Goal: Task Accomplishment & Management: Manage account settings

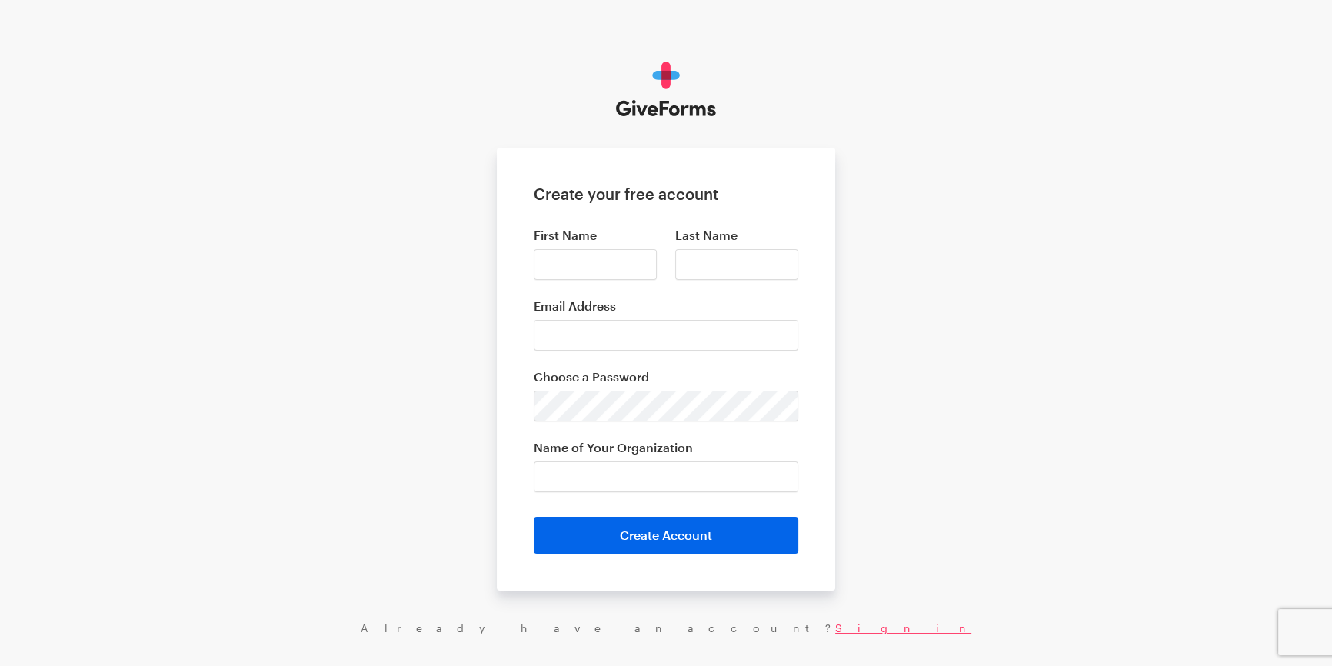
click at [835, 631] on link "Sign in" at bounding box center [903, 627] width 136 height 13
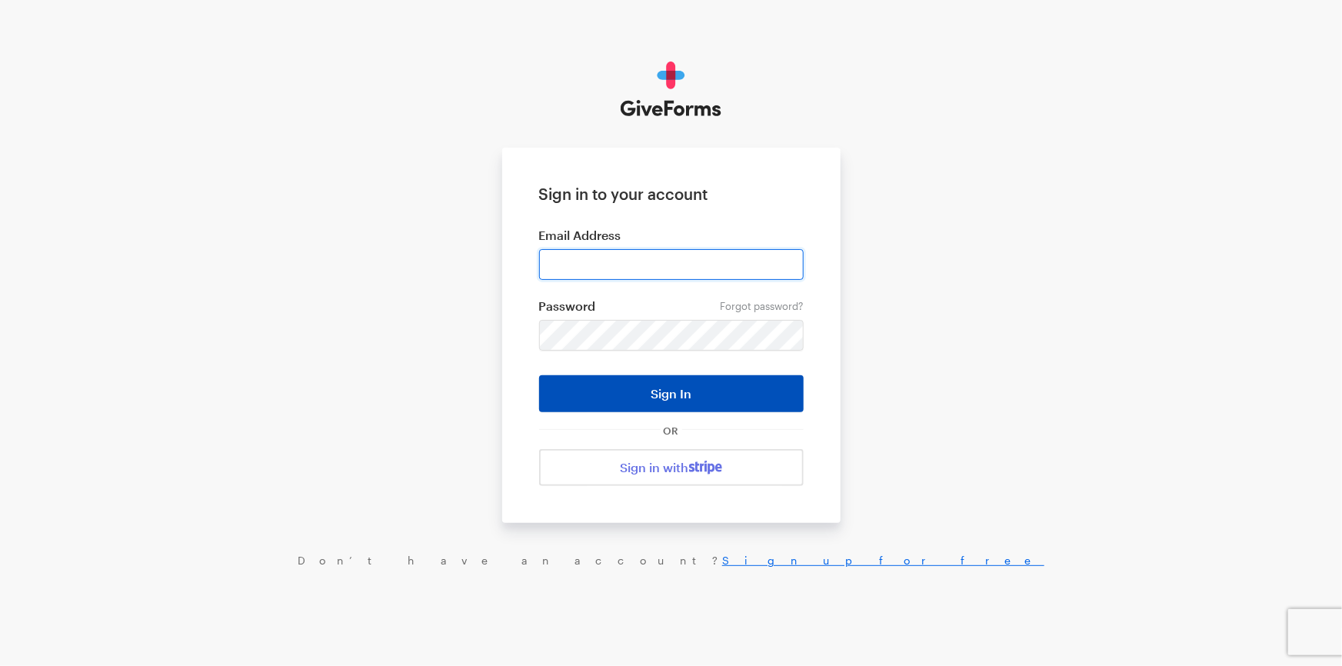
type input "admin@gemcenters.org"
click at [628, 391] on button "Sign In" at bounding box center [671, 393] width 265 height 37
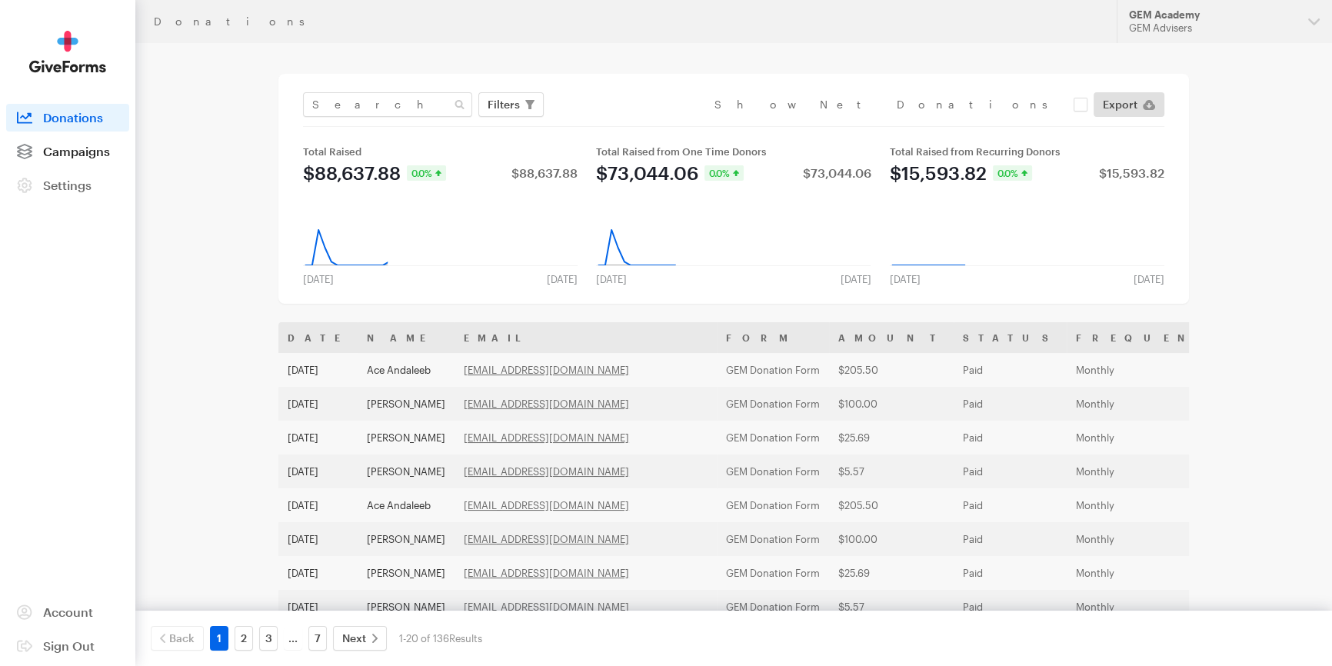
click at [85, 155] on span "Campaigns" at bounding box center [76, 151] width 67 height 15
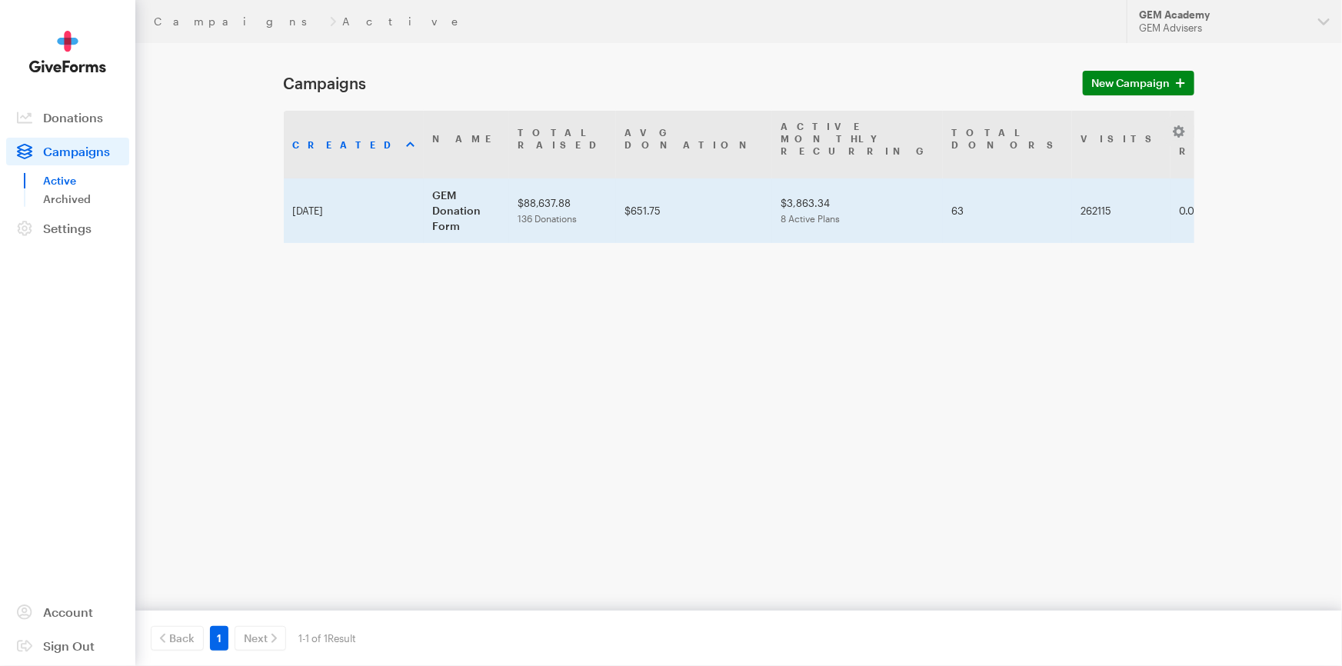
click at [487, 183] on td "GEM Donation Form" at bounding box center [466, 210] width 85 height 65
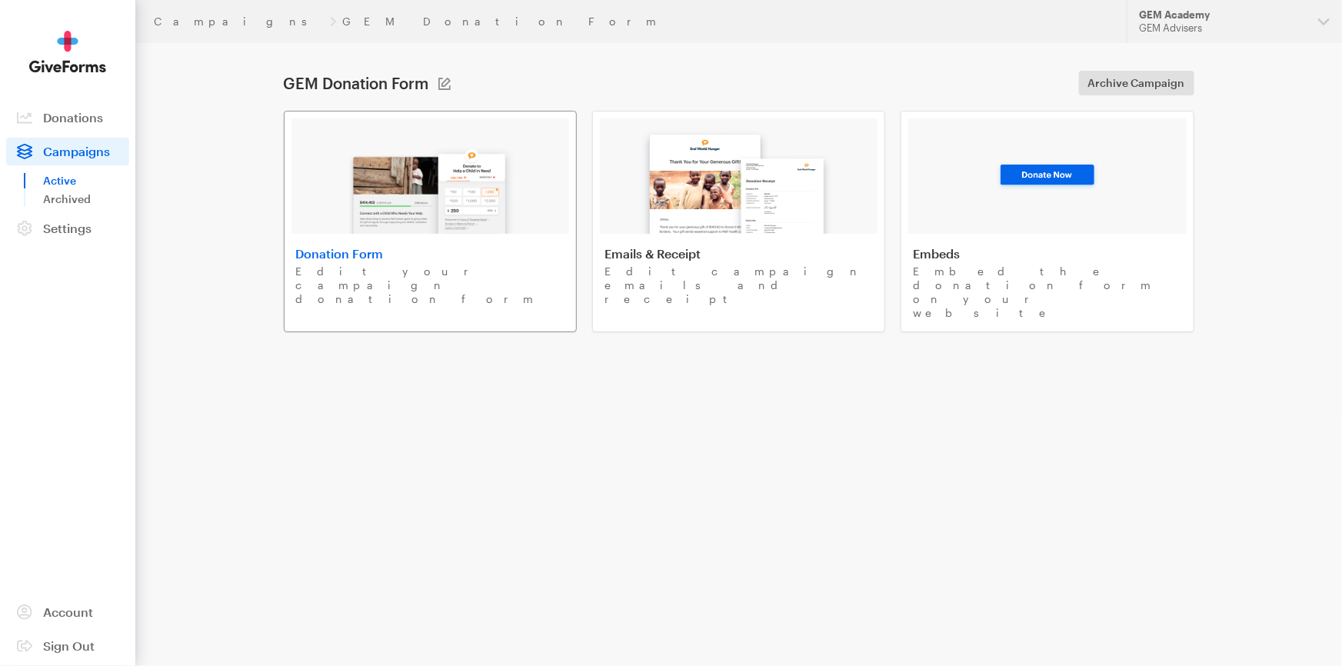
click at [479, 225] on img at bounding box center [430, 184] width 180 height 98
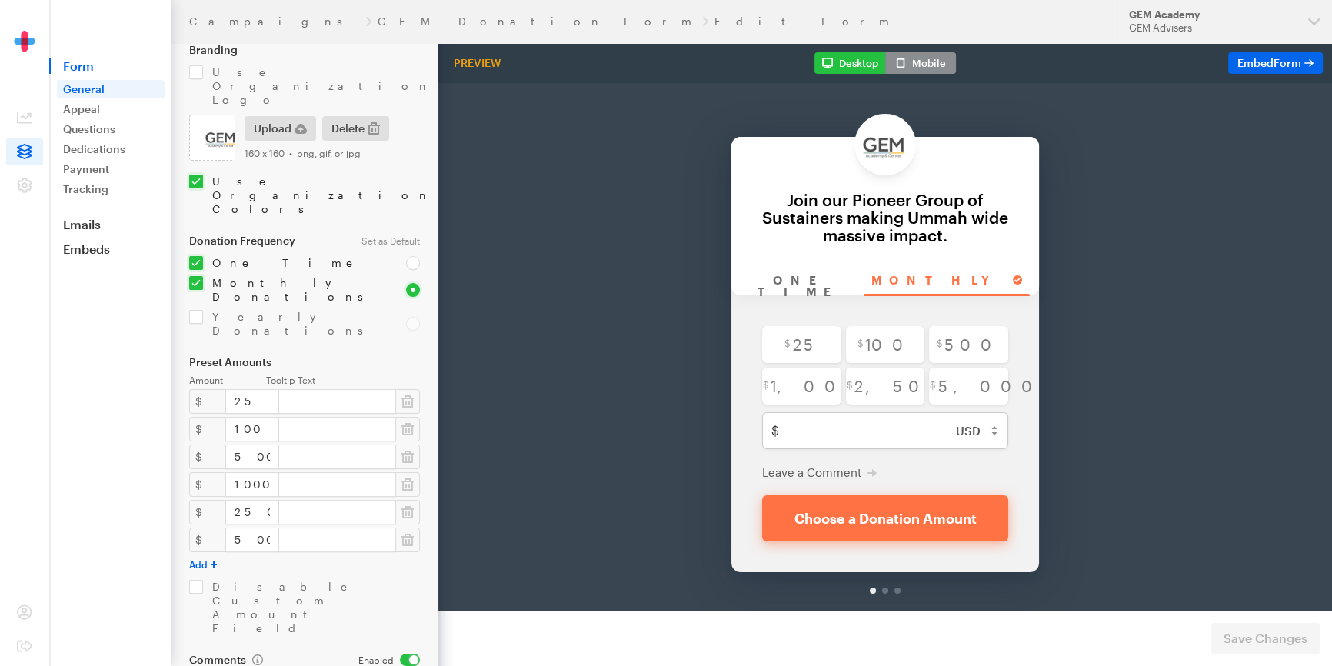
scroll to position [183, 0]
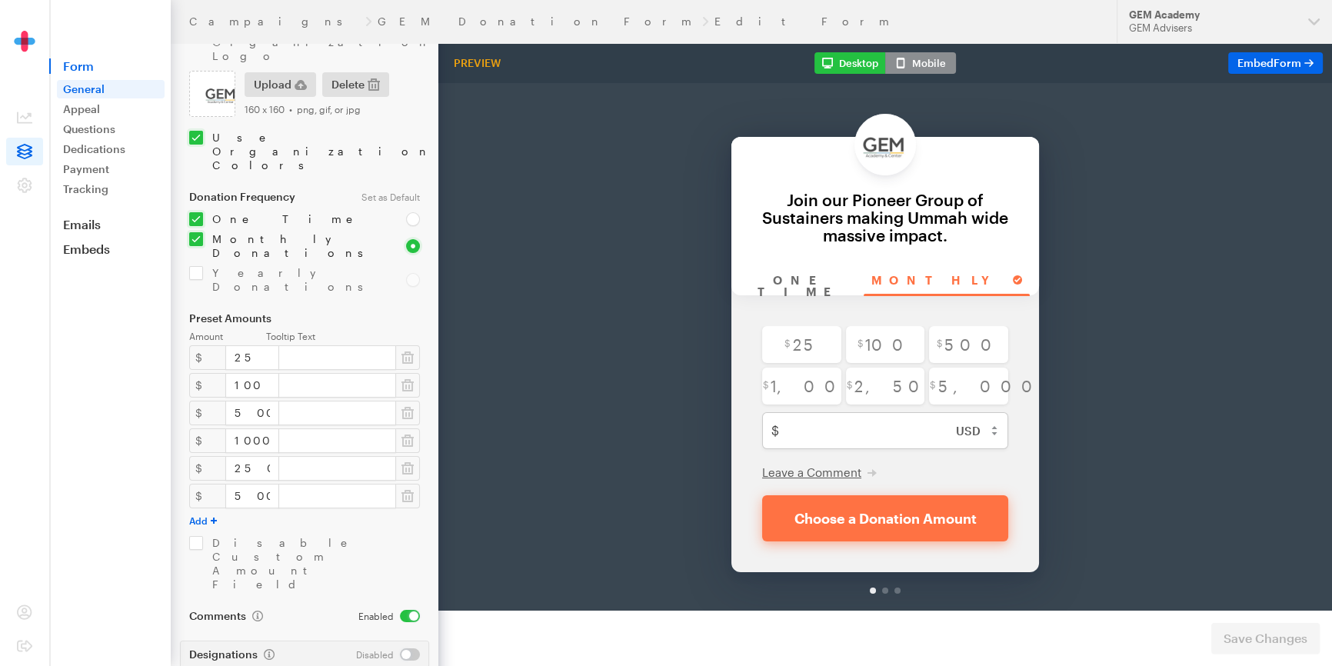
drag, startPoint x: 307, startPoint y: 629, endPoint x: 375, endPoint y: 634, distance: 67.8
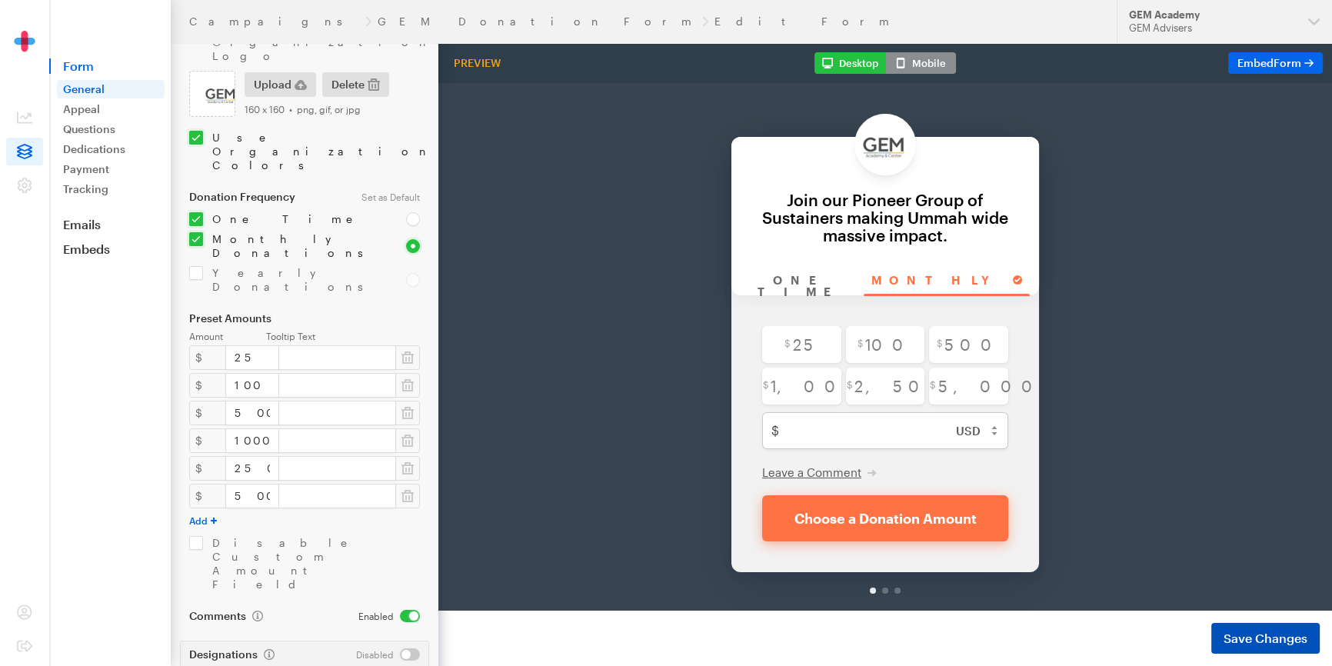
type input "Join our Pioneer Group of Sustainers making massive impact."
click at [1297, 633] on span "Save Changes" at bounding box center [1266, 638] width 84 height 18
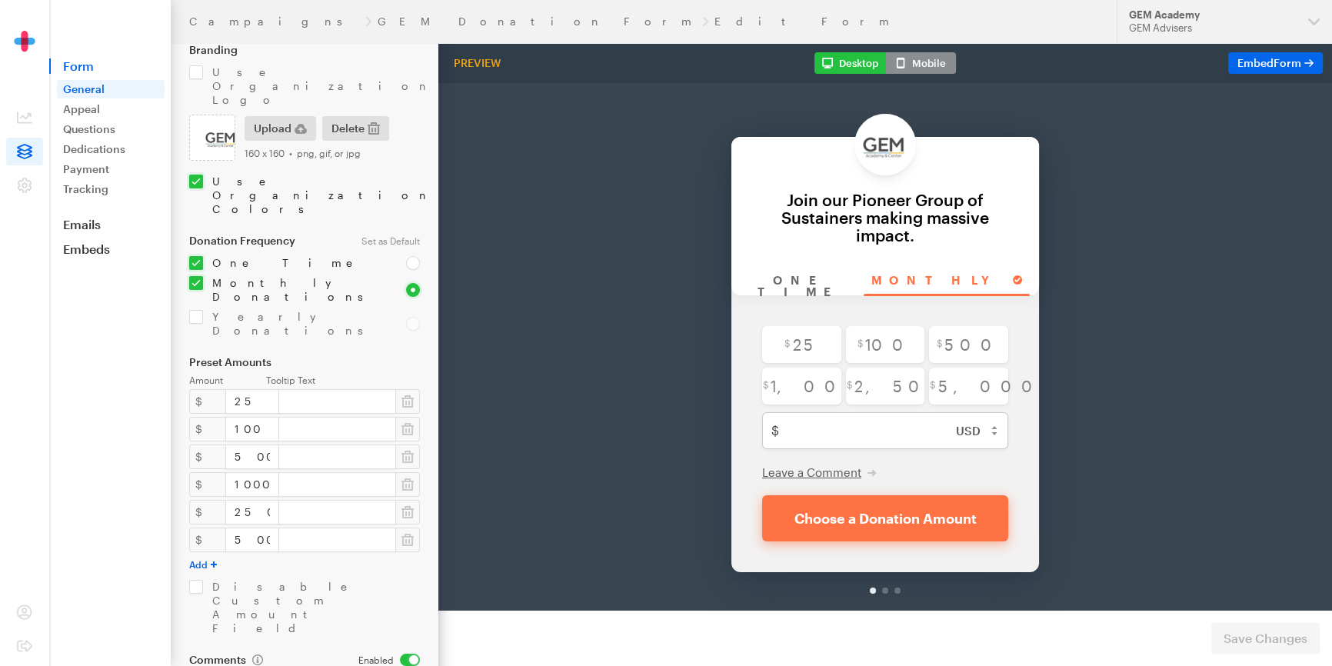
scroll to position [183, 0]
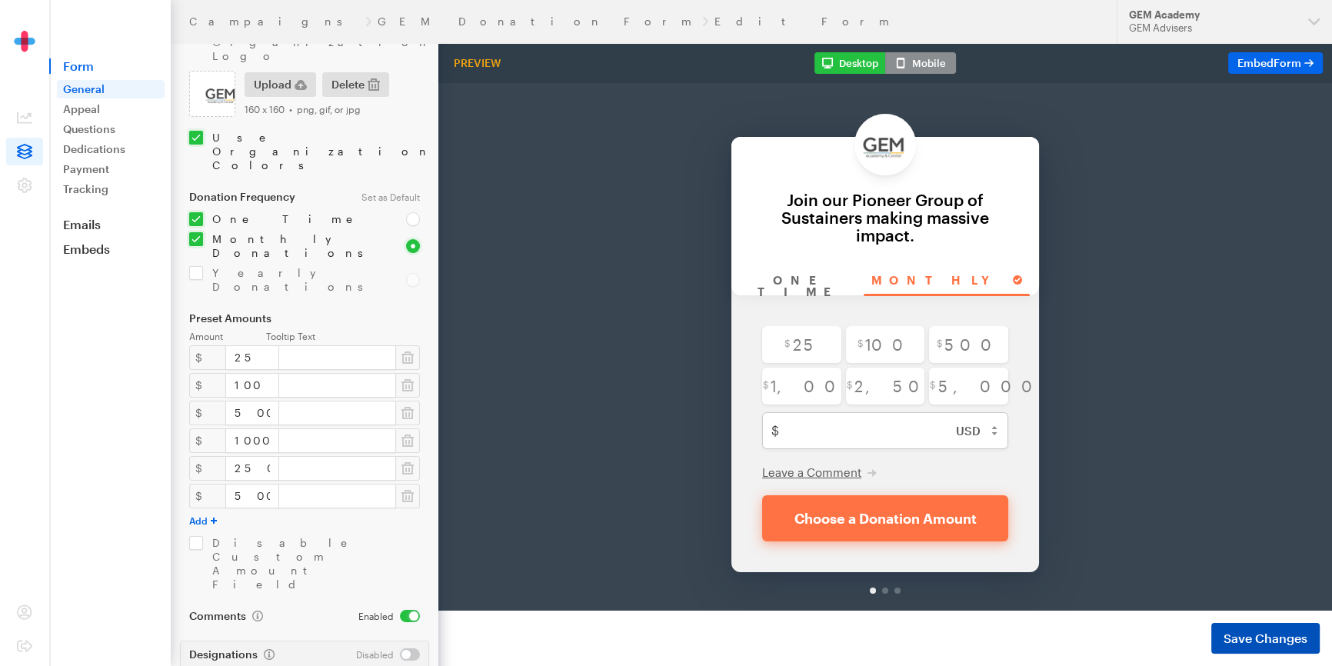
type input "Join Our Pioneer Group of Sustainers Making Massive Impact."
click at [1249, 638] on span "Save Changes" at bounding box center [1266, 638] width 84 height 18
